Goal: Navigation & Orientation: Find specific page/section

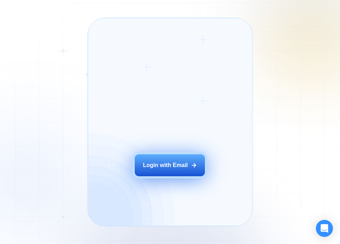
click at [158, 168] on div "Login with Email" at bounding box center [165, 165] width 45 height 8
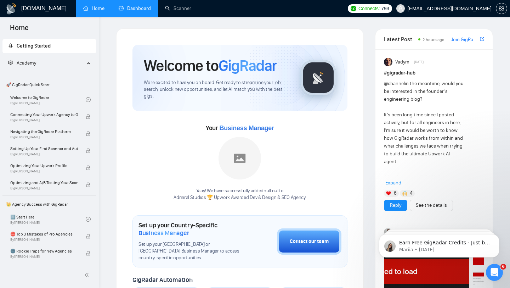
click at [149, 10] on link "Dashboard" at bounding box center [135, 8] width 32 height 6
